Goal: Task Accomplishment & Management: Manage account settings

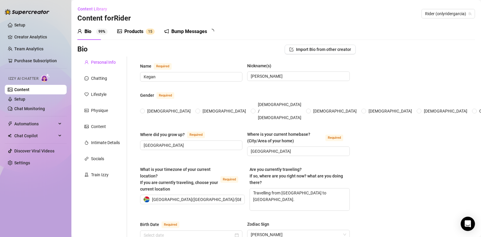
radio input "true"
type input "[DATE]"
click at [25, 24] on link "Setup" at bounding box center [19, 25] width 11 height 5
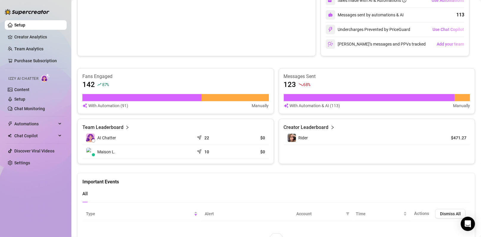
scroll to position [32, 0]
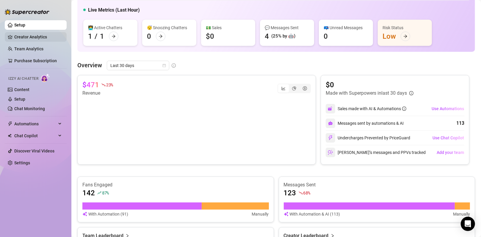
click at [33, 35] on link "Creator Analytics" at bounding box center [38, 37] width 48 height 10
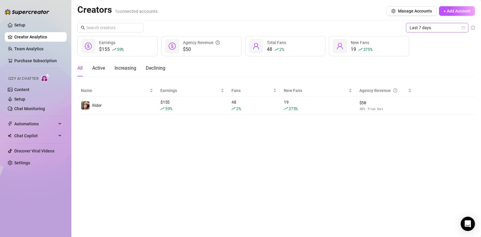
click at [450, 31] on span "Last 7 days" at bounding box center [436, 27] width 55 height 9
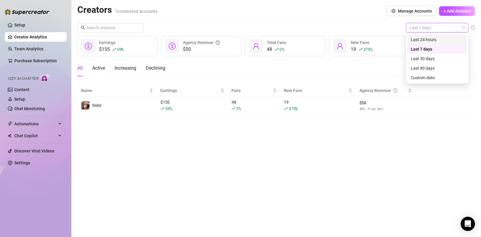
click at [431, 42] on div "Last 24 hours" at bounding box center [436, 39] width 53 height 7
